Goal: Use online tool/utility: Utilize a website feature to perform a specific function

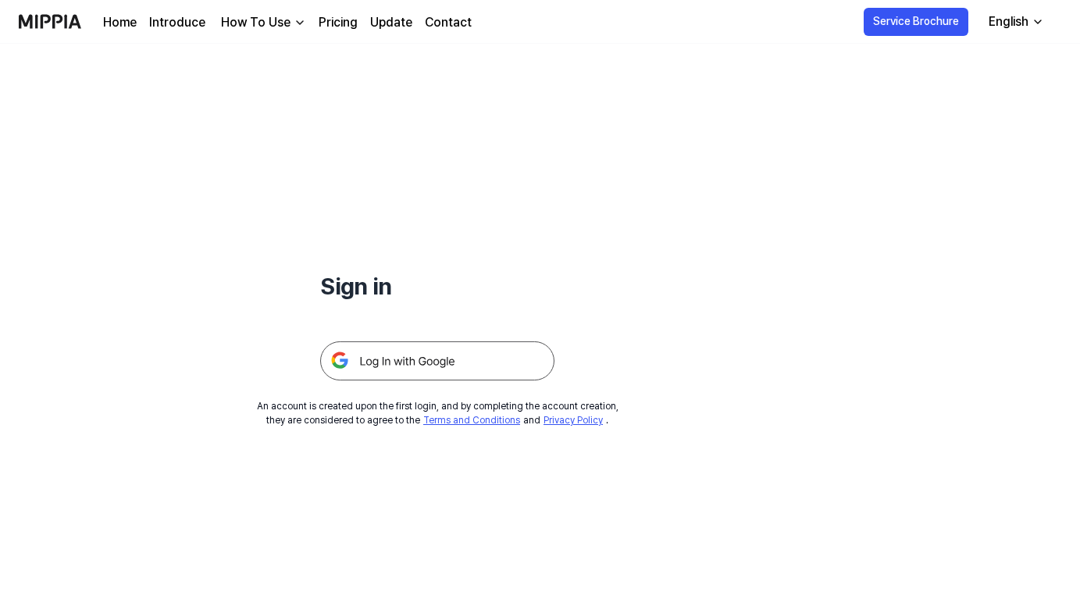
click at [446, 366] on img at bounding box center [437, 360] width 234 height 39
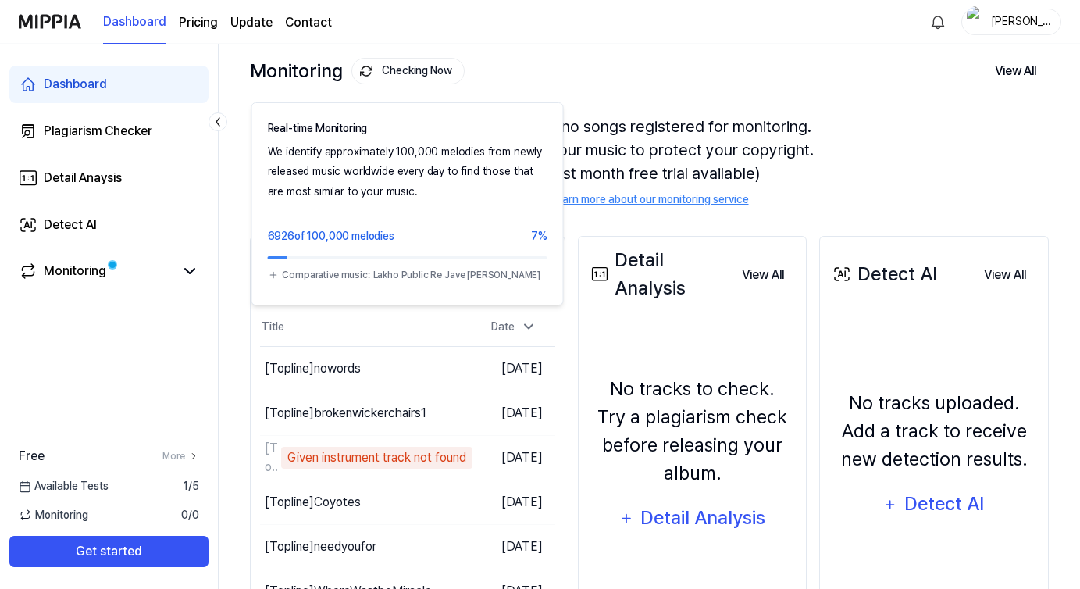
scroll to position [70, 0]
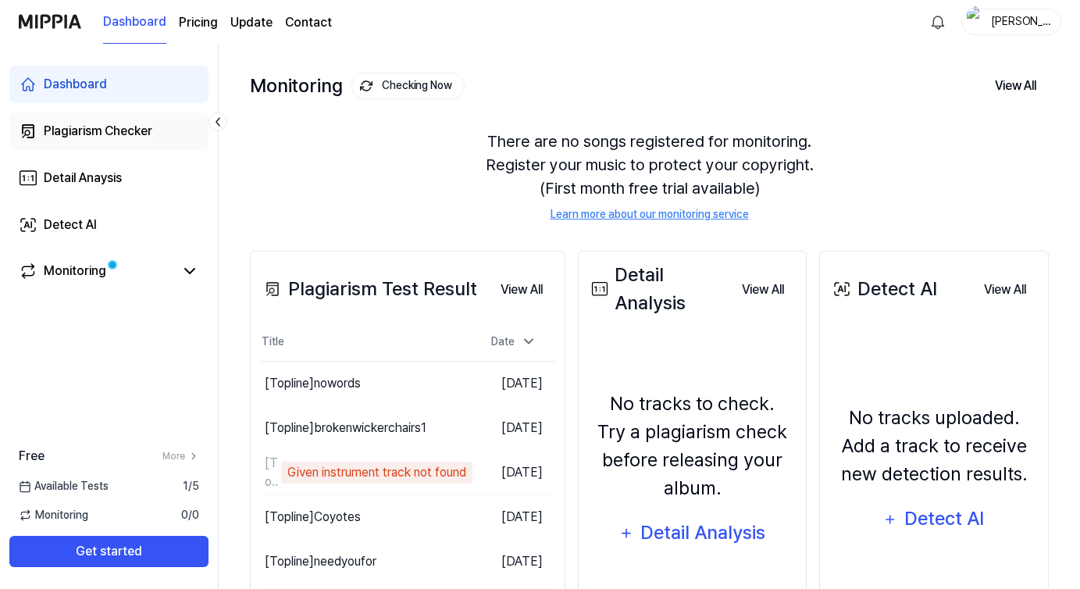
click at [108, 138] on div "Plagiarism Checker" at bounding box center [98, 131] width 109 height 19
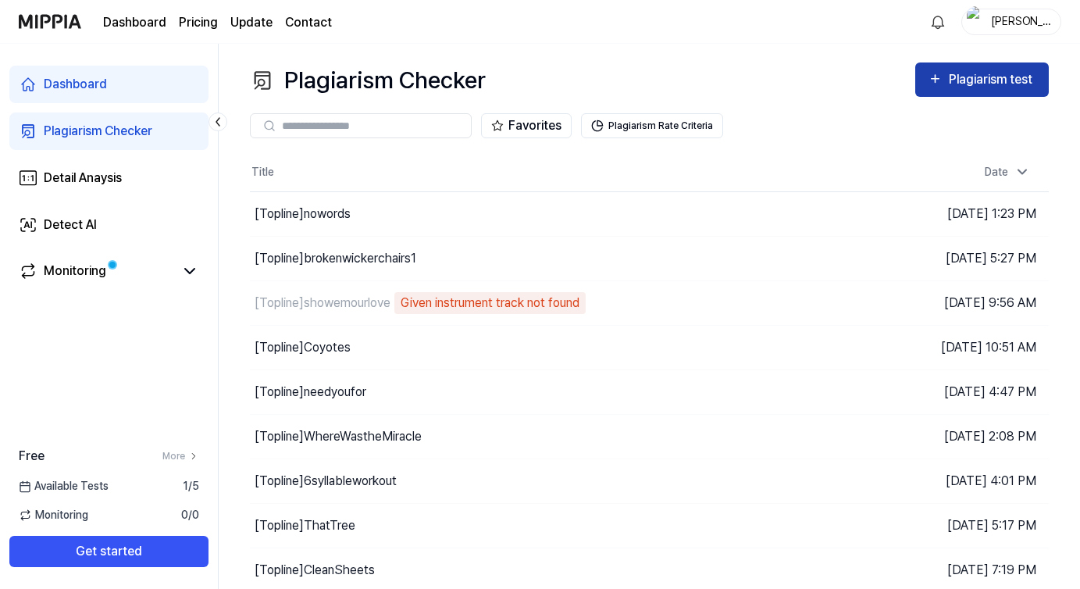
click at [994, 84] on div "Plagiarism test" at bounding box center [992, 80] width 87 height 20
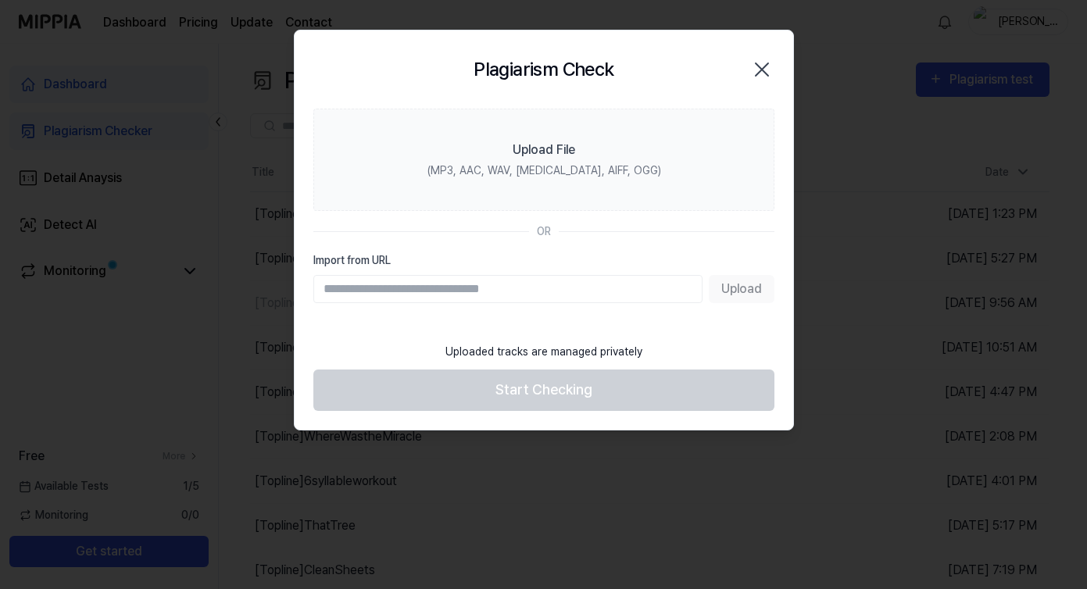
click at [756, 75] on icon "button" at bounding box center [761, 69] width 25 height 25
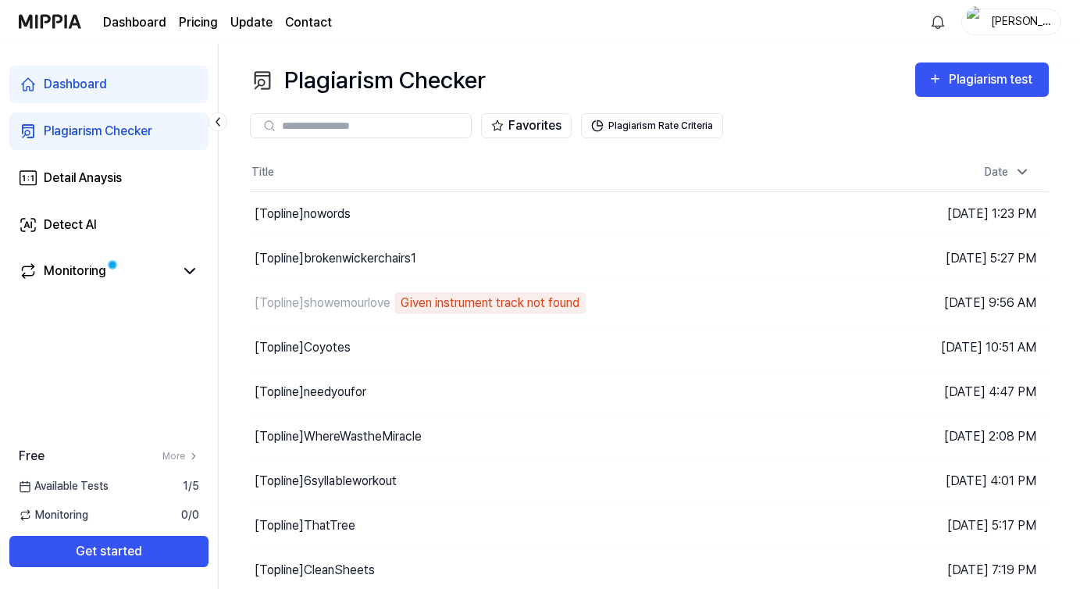
click at [127, 144] on link "Plagiarism Checker" at bounding box center [108, 130] width 199 height 37
click at [969, 79] on div "Plagiarism test" at bounding box center [992, 80] width 87 height 20
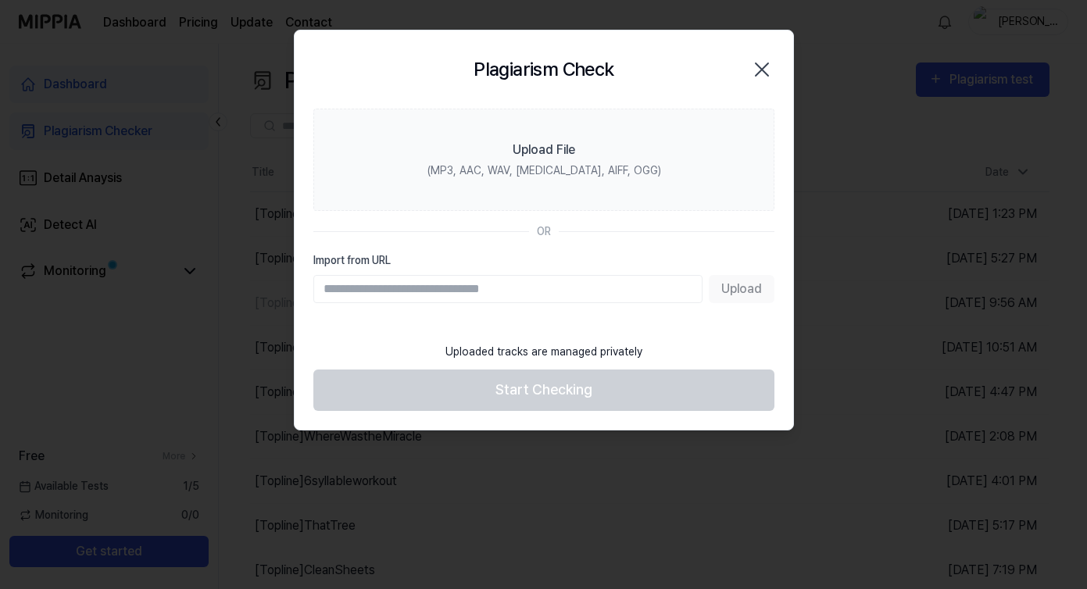
click at [575, 277] on input "Import from URL" at bounding box center [507, 289] width 389 height 28
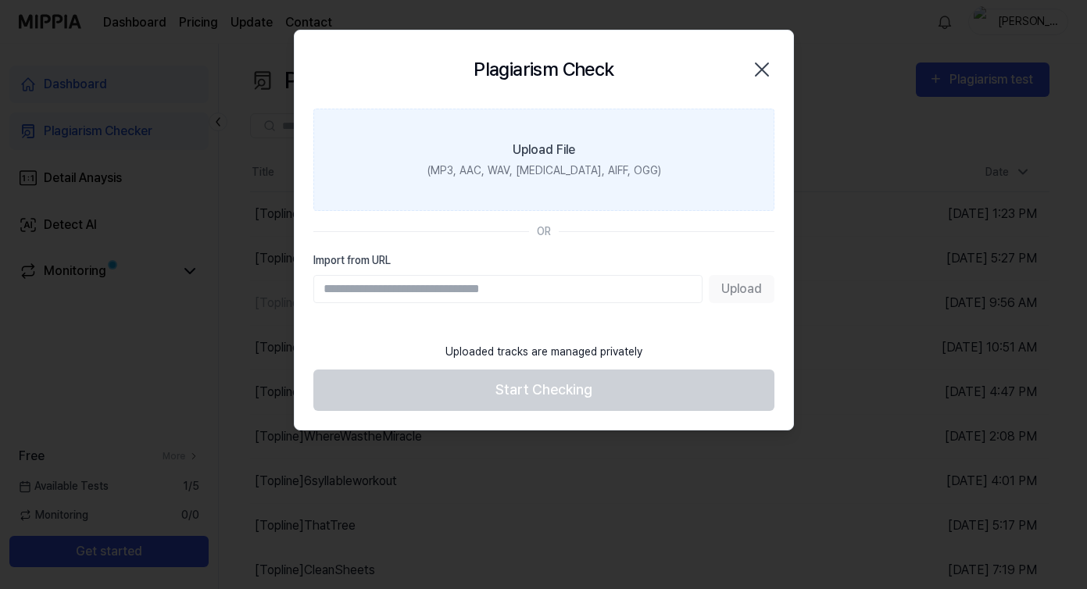
click at [544, 128] on label "Upload File (MP3, AAC, WAV, FLAC, AIFF, OGG)" at bounding box center [543, 160] width 461 height 102
click at [0, 0] on input "Upload File (MP3, AAC, WAV, FLAC, AIFF, OGG)" at bounding box center [0, 0] width 0 height 0
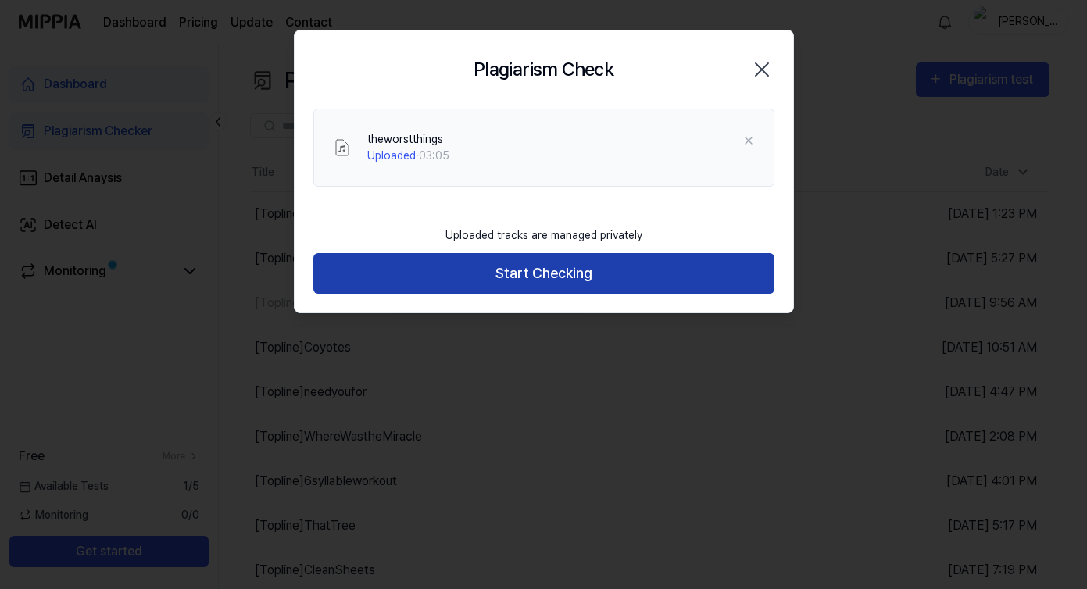
click at [518, 266] on button "Start Checking" at bounding box center [543, 273] width 461 height 41
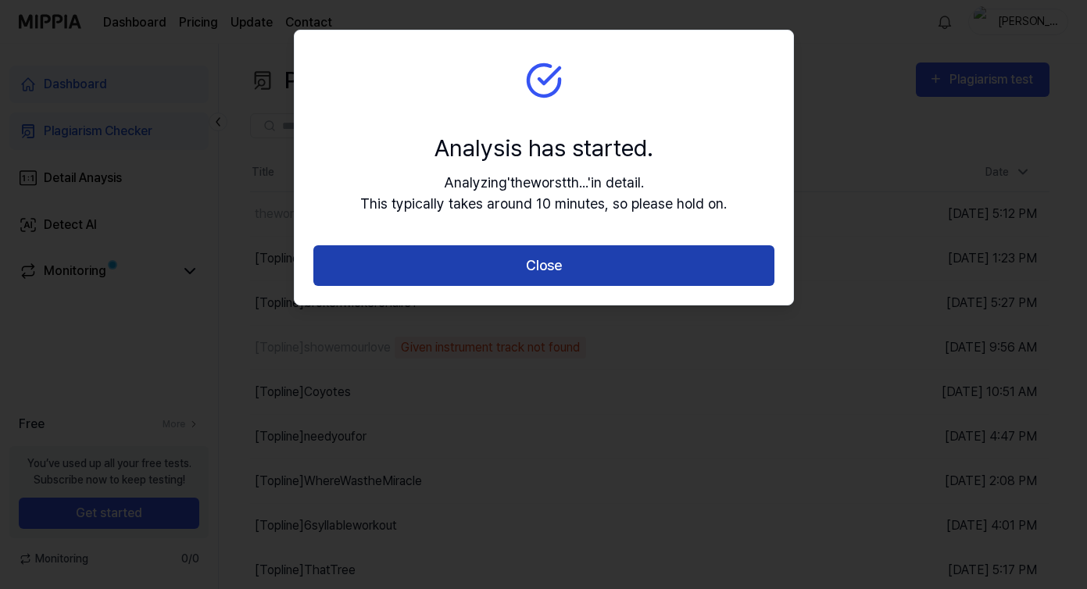
click at [552, 267] on button "Close" at bounding box center [543, 265] width 461 height 41
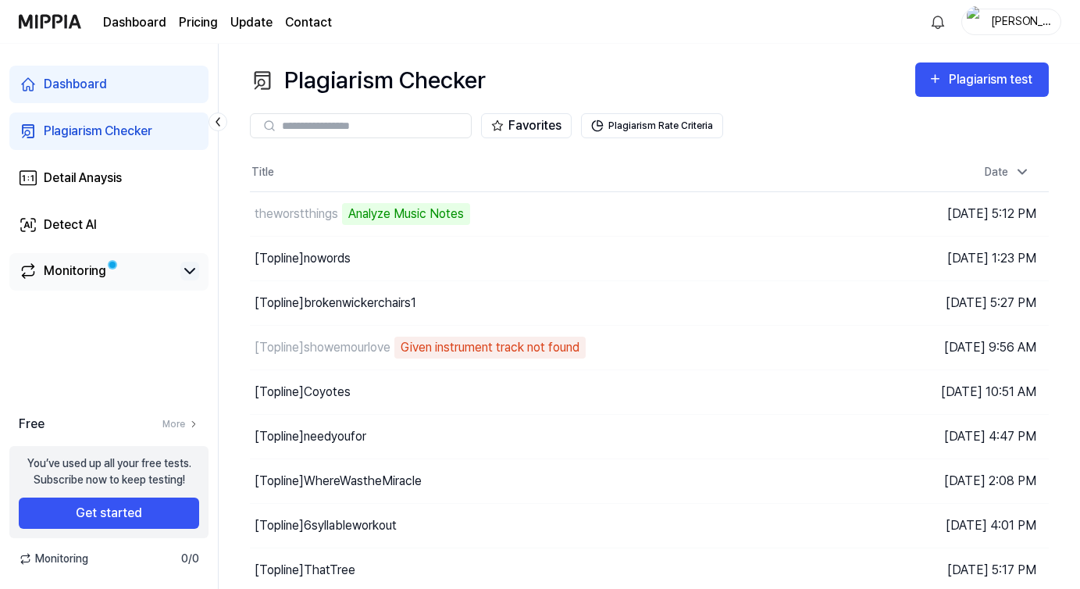
click at [186, 273] on icon at bounding box center [189, 271] width 19 height 19
click at [186, 273] on icon at bounding box center [189, 271] width 9 height 5
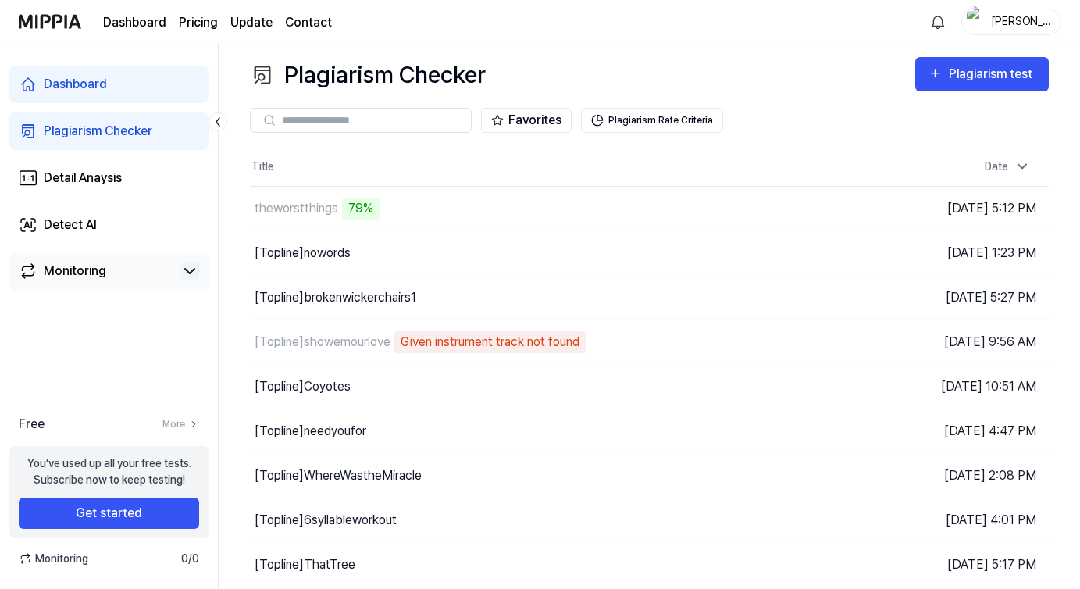
scroll to position [7, 0]
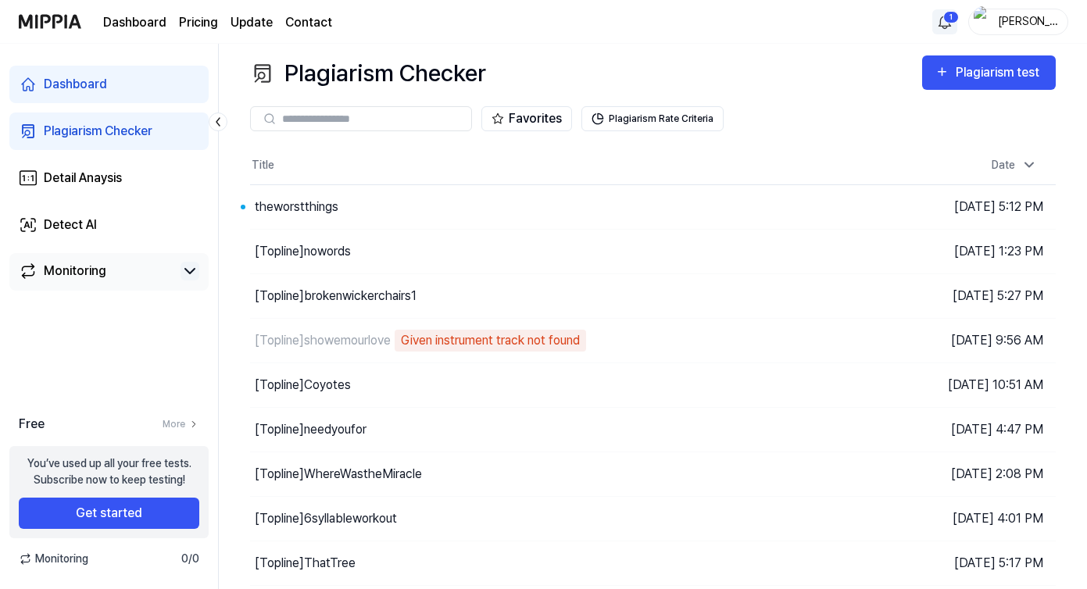
click at [936, 16] on html "Dashboard Pricing Update Contact 1 Vicki Dashboard Plagiarism Checker Detail An…" at bounding box center [543, 287] width 1087 height 589
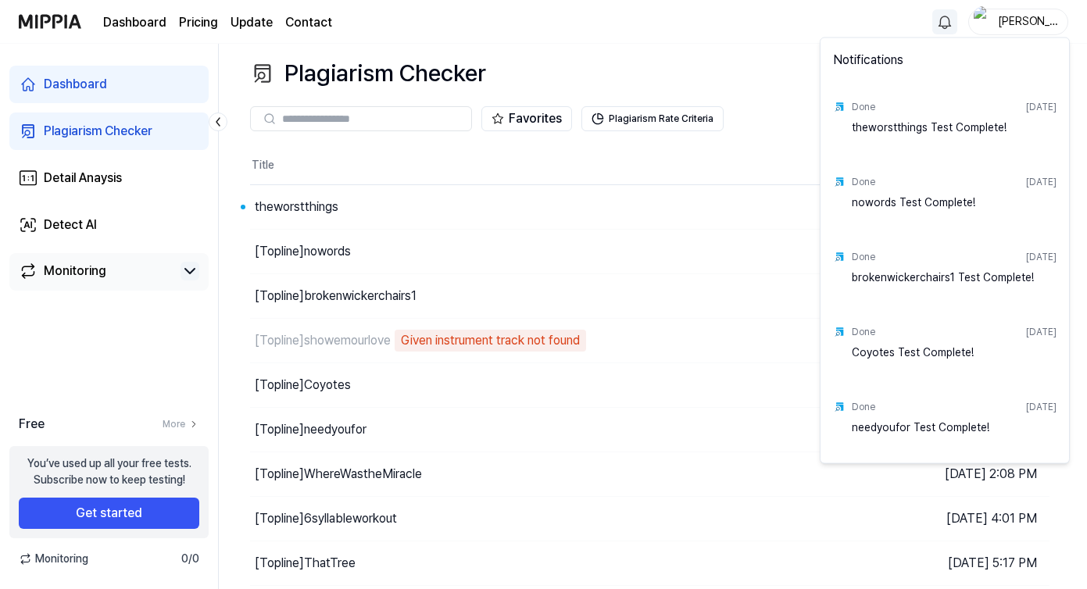
click at [898, 116] on div "Done Aug 13, 2025" at bounding box center [953, 107] width 205 height 25
click at [886, 130] on div "theworstthings Test Complete!" at bounding box center [953, 135] width 205 height 31
click at [863, 108] on div "Done" at bounding box center [862, 107] width 23 height 14
click at [1076, 123] on html "Dashboard Pricing Update Contact Vicki Dashboard Plagiarism Checker Detail Anay…" at bounding box center [543, 287] width 1087 height 589
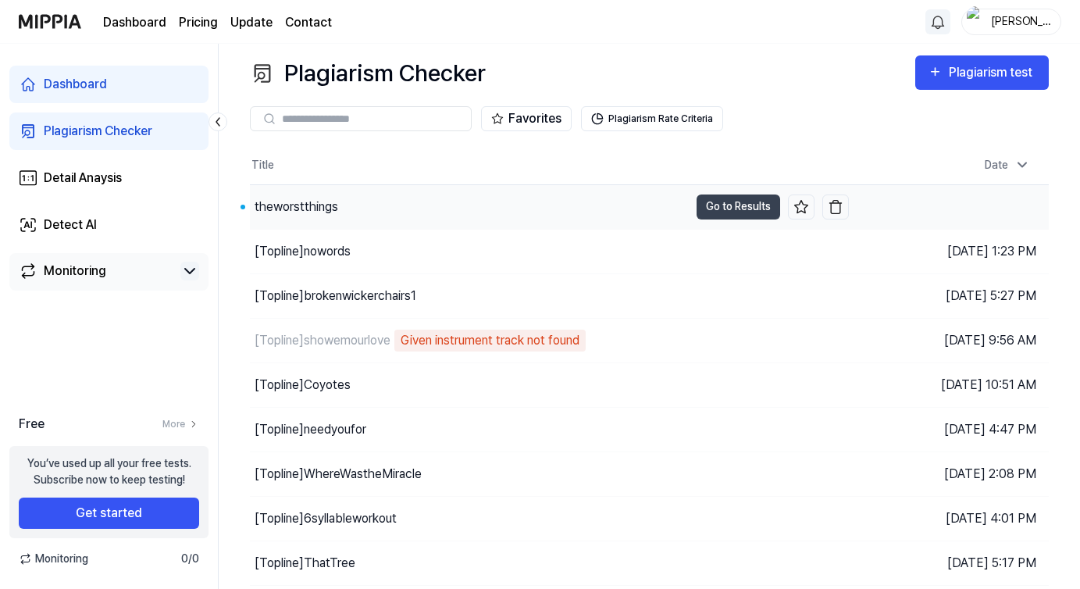
click at [566, 222] on div "theworstthings" at bounding box center [469, 207] width 439 height 44
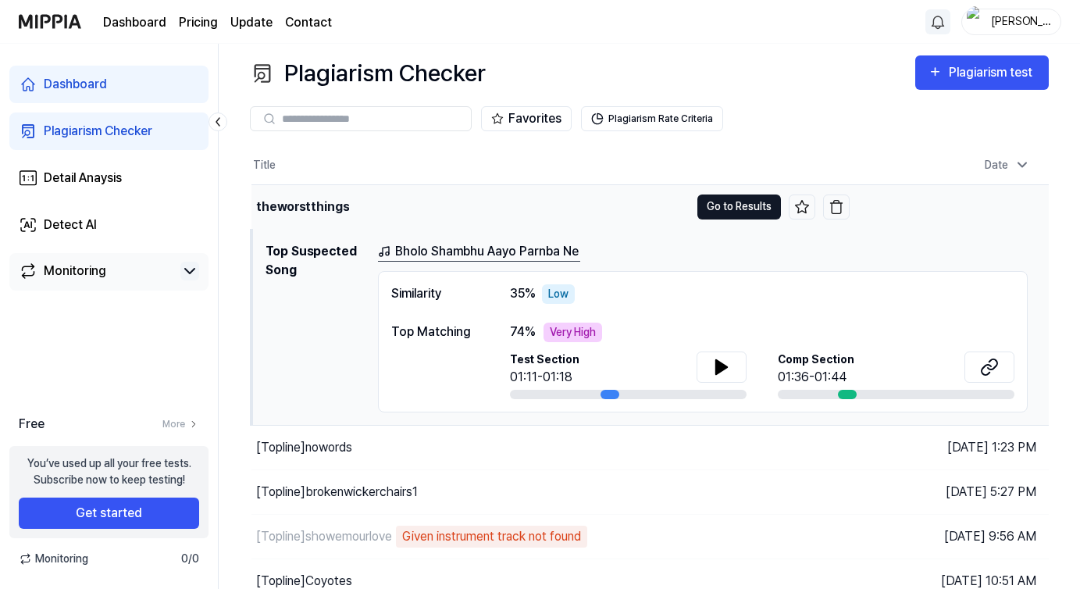
click at [729, 216] on button "Go to Results" at bounding box center [740, 207] width 84 height 25
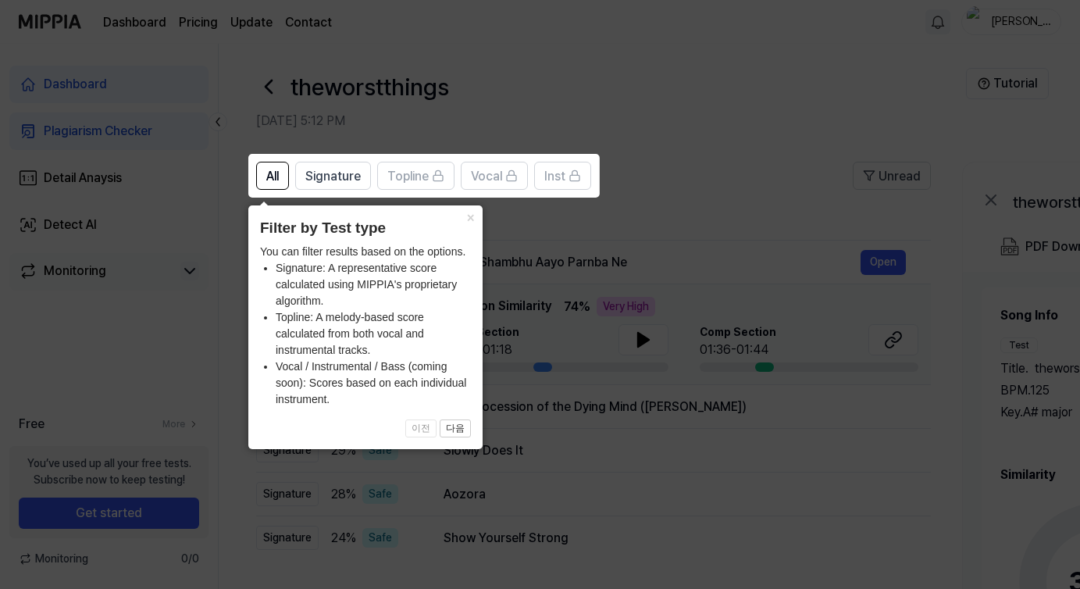
click at [630, 205] on icon at bounding box center [543, 294] width 1087 height 589
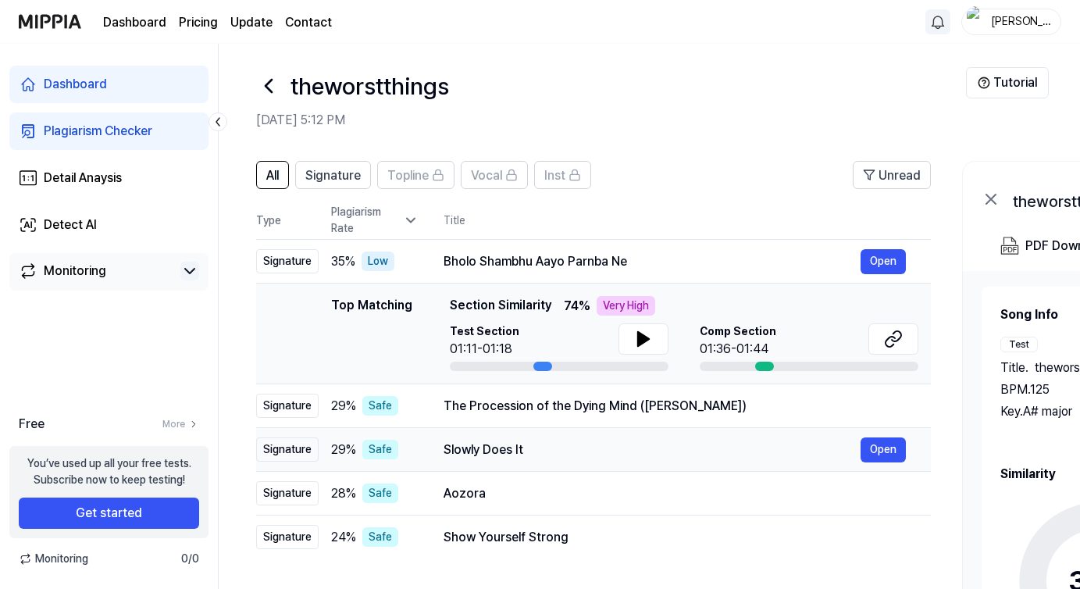
scroll to position [9, 0]
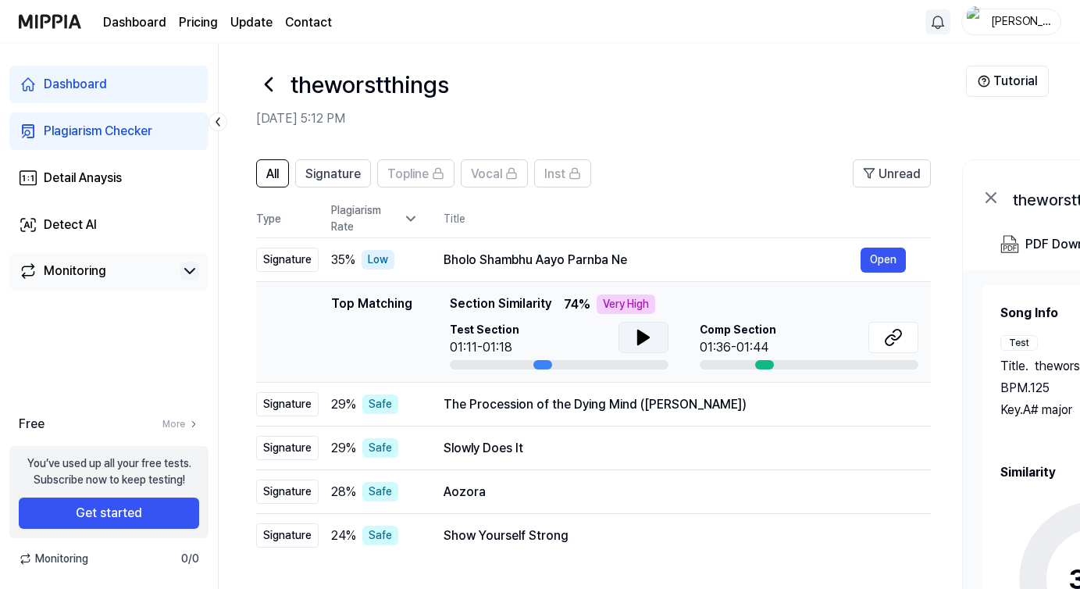
click at [630, 345] on button at bounding box center [644, 337] width 50 height 31
click at [645, 340] on icon at bounding box center [646, 337] width 3 height 12
click at [362, 351] on div "Top Matching" at bounding box center [371, 332] width 81 height 75
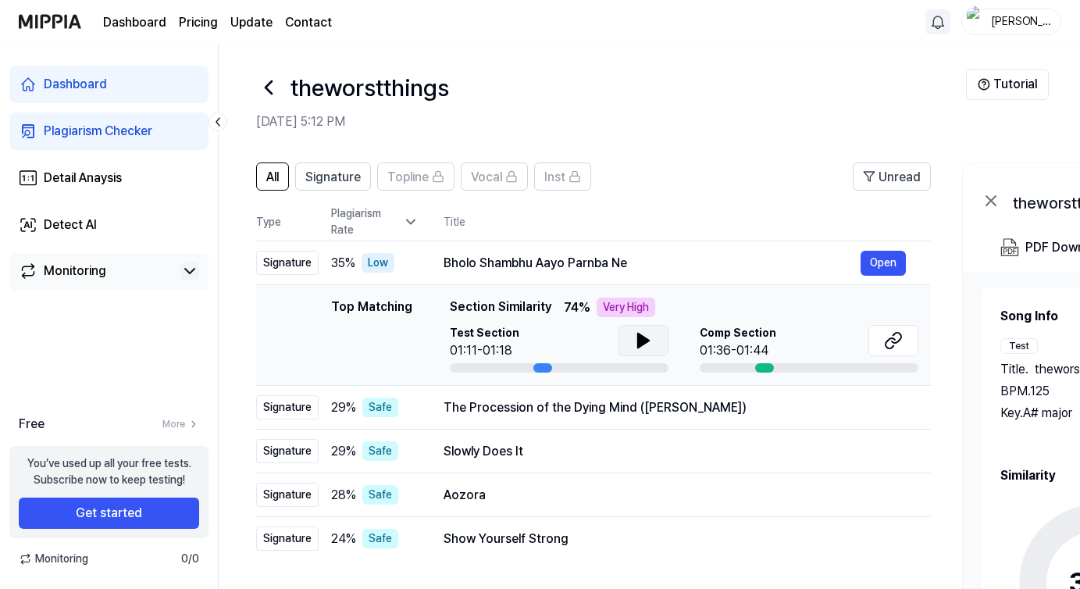
scroll to position [198, 0]
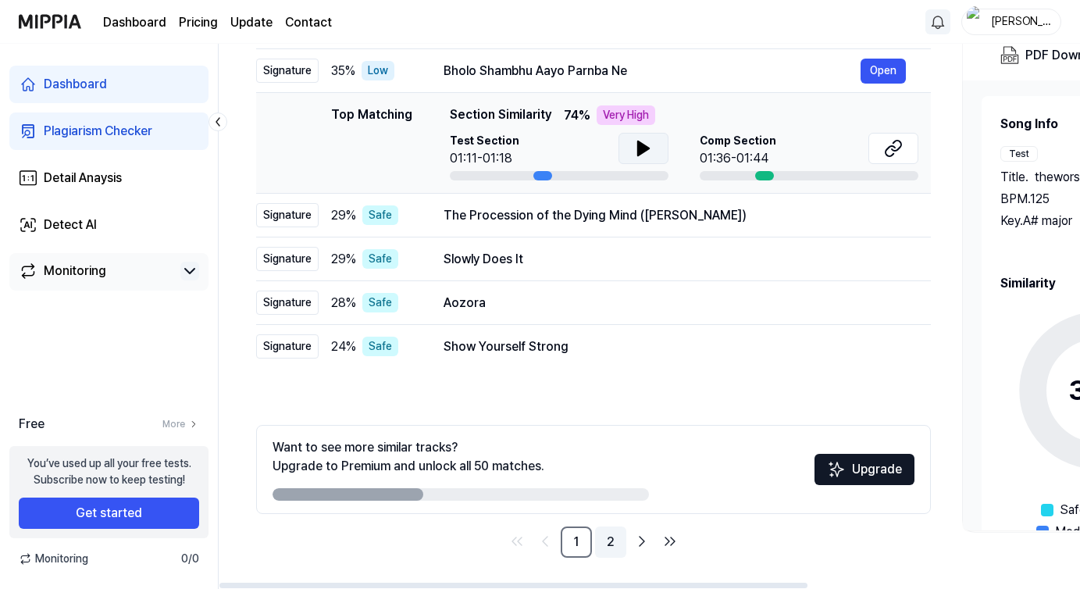
click at [613, 548] on link "2" at bounding box center [610, 542] width 31 height 31
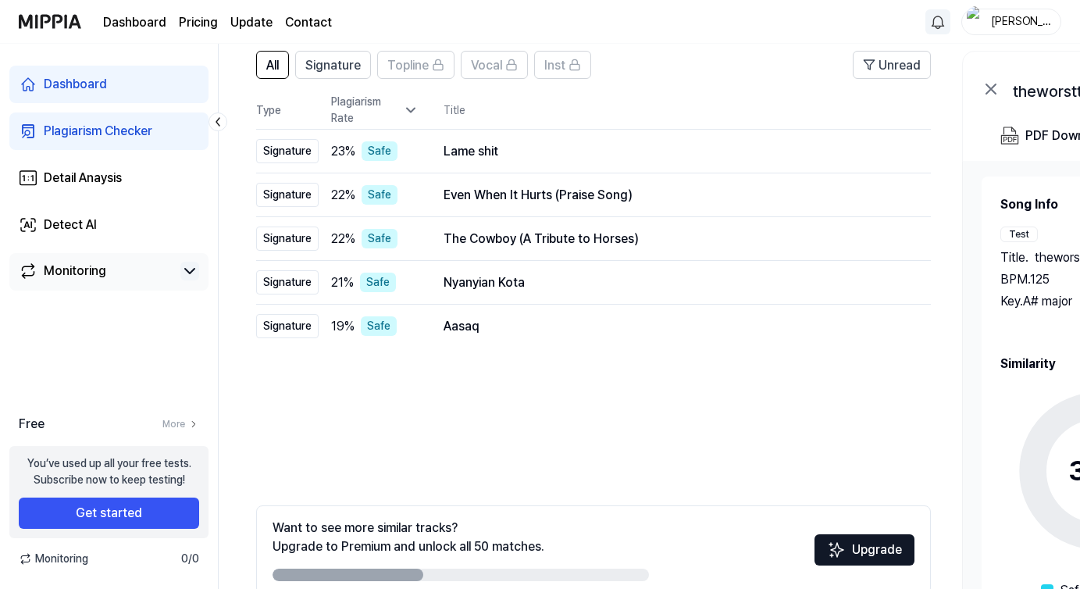
scroll to position [198, 0]
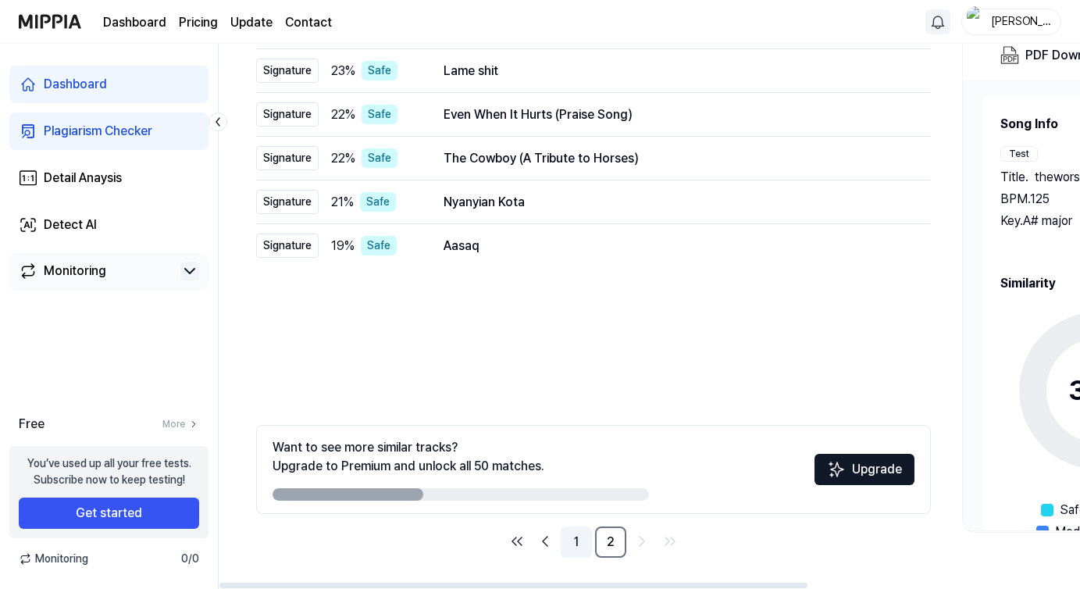
click at [580, 541] on link "1" at bounding box center [576, 542] width 31 height 31
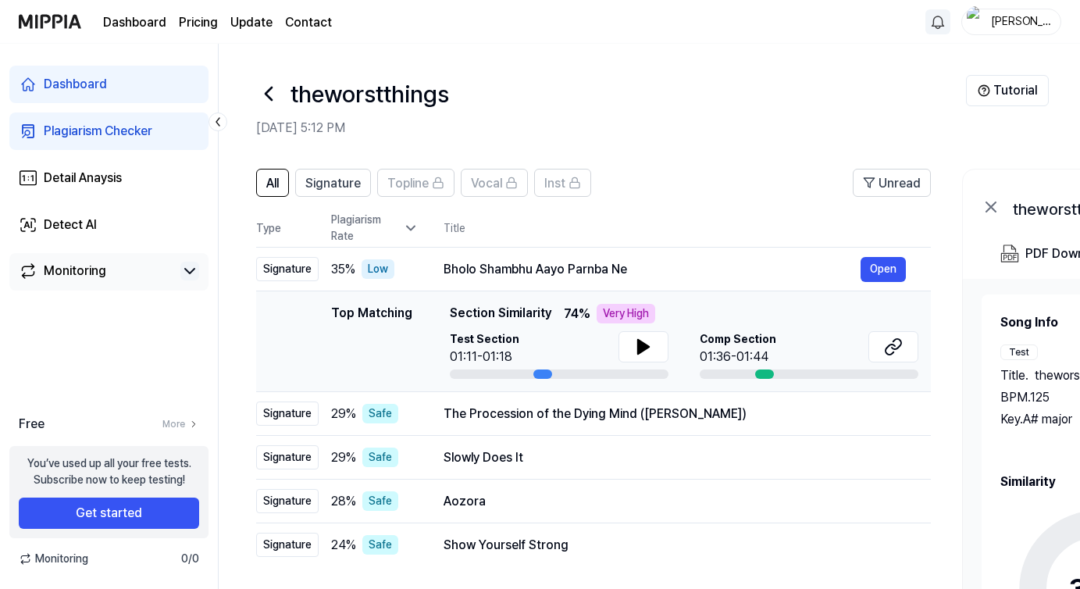
click at [394, 307] on div "Top Matching" at bounding box center [371, 341] width 81 height 75
click at [644, 352] on icon at bounding box center [643, 346] width 19 height 19
click at [618, 377] on div at bounding box center [559, 373] width 219 height 9
click at [616, 373] on div at bounding box center [559, 373] width 219 height 9
click at [726, 320] on div "Top Matching Section Similarity 74 % Very High" at bounding box center [684, 314] width 469 height 20
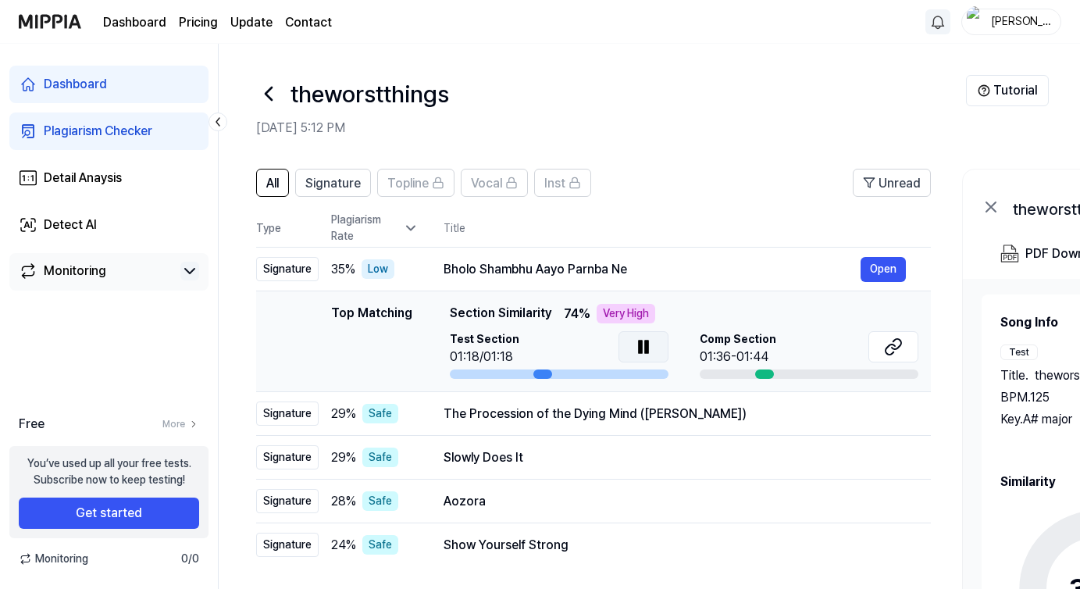
click at [752, 354] on div "01:36-01:44" at bounding box center [738, 357] width 77 height 19
click at [762, 373] on div at bounding box center [764, 373] width 19 height 9
click at [886, 350] on icon at bounding box center [890, 349] width 9 height 10
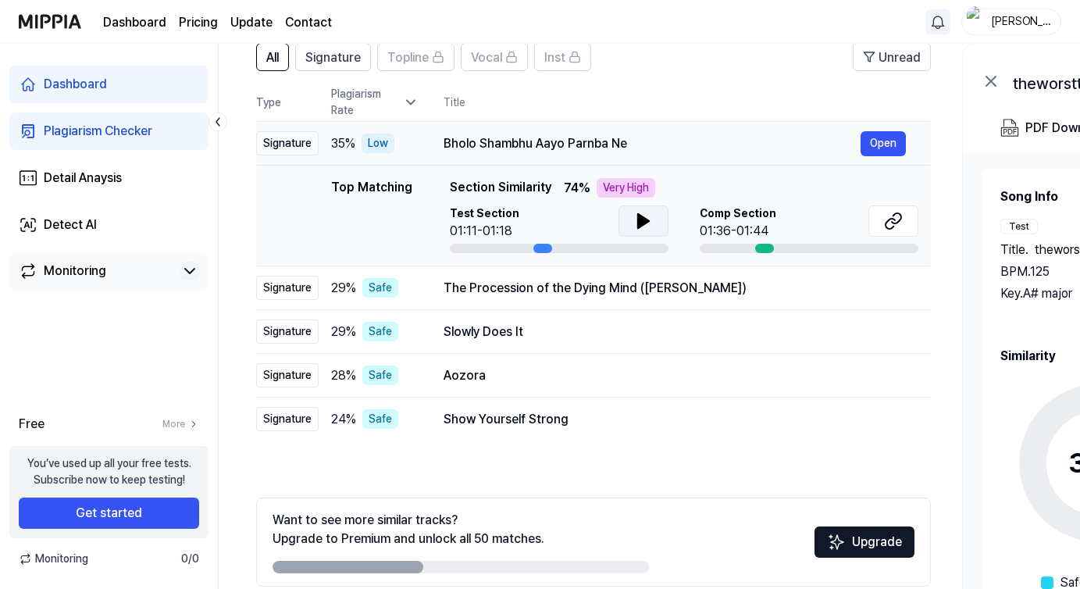
scroll to position [104, 0]
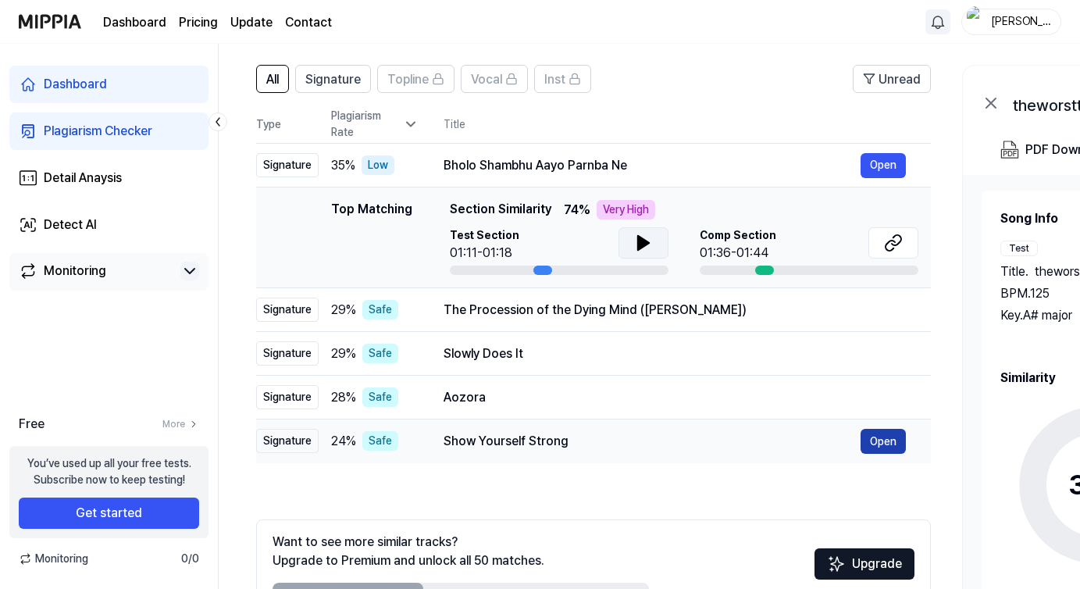
click at [892, 439] on button "Open" at bounding box center [883, 441] width 45 height 25
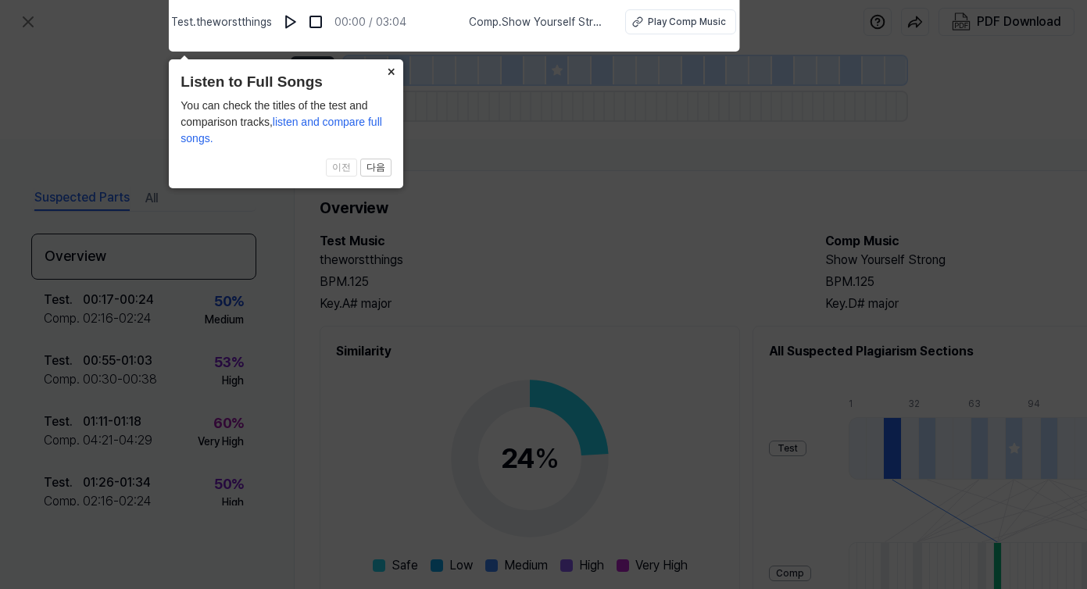
click at [392, 72] on button "×" at bounding box center [390, 70] width 25 height 22
